Goal: Transaction & Acquisition: Purchase product/service

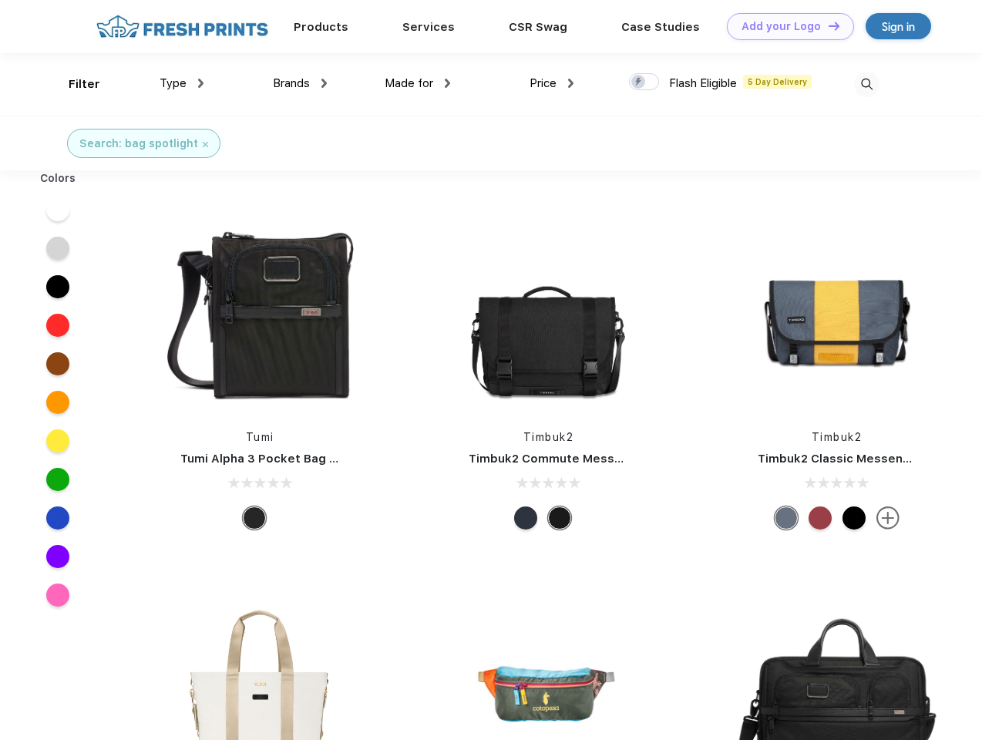
click at [784, 26] on link "Add your Logo Design Tool" at bounding box center [790, 26] width 127 height 27
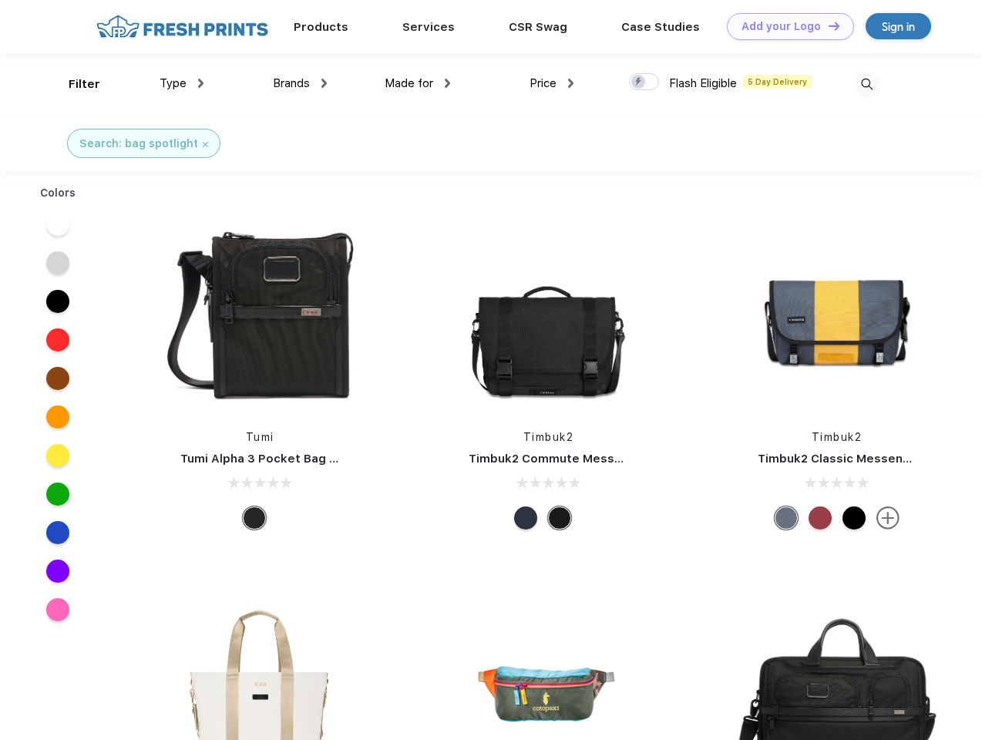
click at [0, 0] on div "Design Tool" at bounding box center [0, 0] width 0 height 0
click at [827, 25] on link "Add your Logo Design Tool" at bounding box center [790, 26] width 127 height 27
click at [74, 84] on div "Filter" at bounding box center [85, 85] width 32 height 18
click at [182, 83] on span "Type" at bounding box center [172, 83] width 27 height 14
click at [300, 83] on span "Brands" at bounding box center [291, 83] width 37 height 14
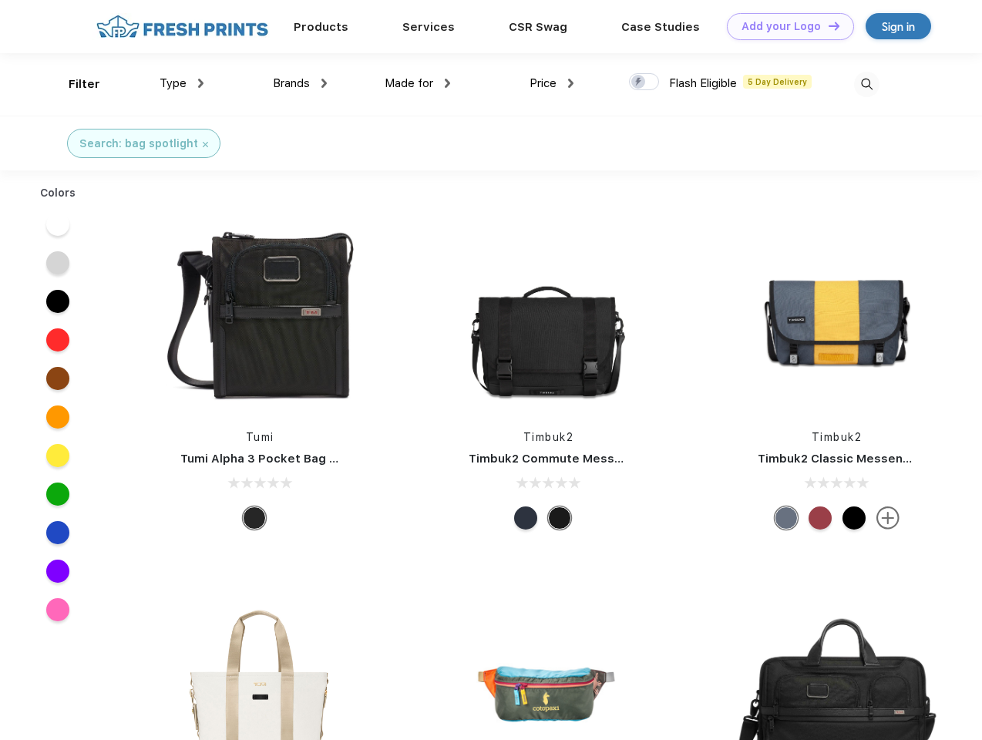
click at [418, 83] on span "Made for" at bounding box center [408, 83] width 49 height 14
click at [552, 83] on span "Price" at bounding box center [542, 83] width 27 height 14
click at [644, 82] on div at bounding box center [644, 81] width 30 height 17
click at [639, 82] on input "checkbox" at bounding box center [634, 77] width 10 height 10
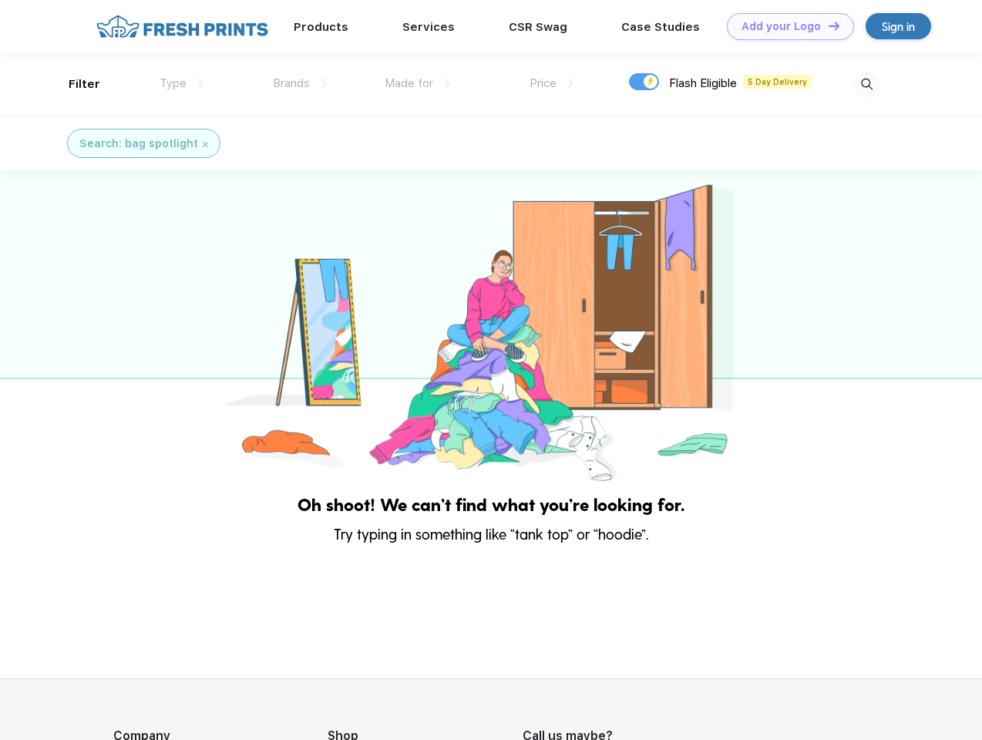
click at [866, 84] on img at bounding box center [866, 84] width 25 height 25
